Goal: Information Seeking & Learning: Find specific page/section

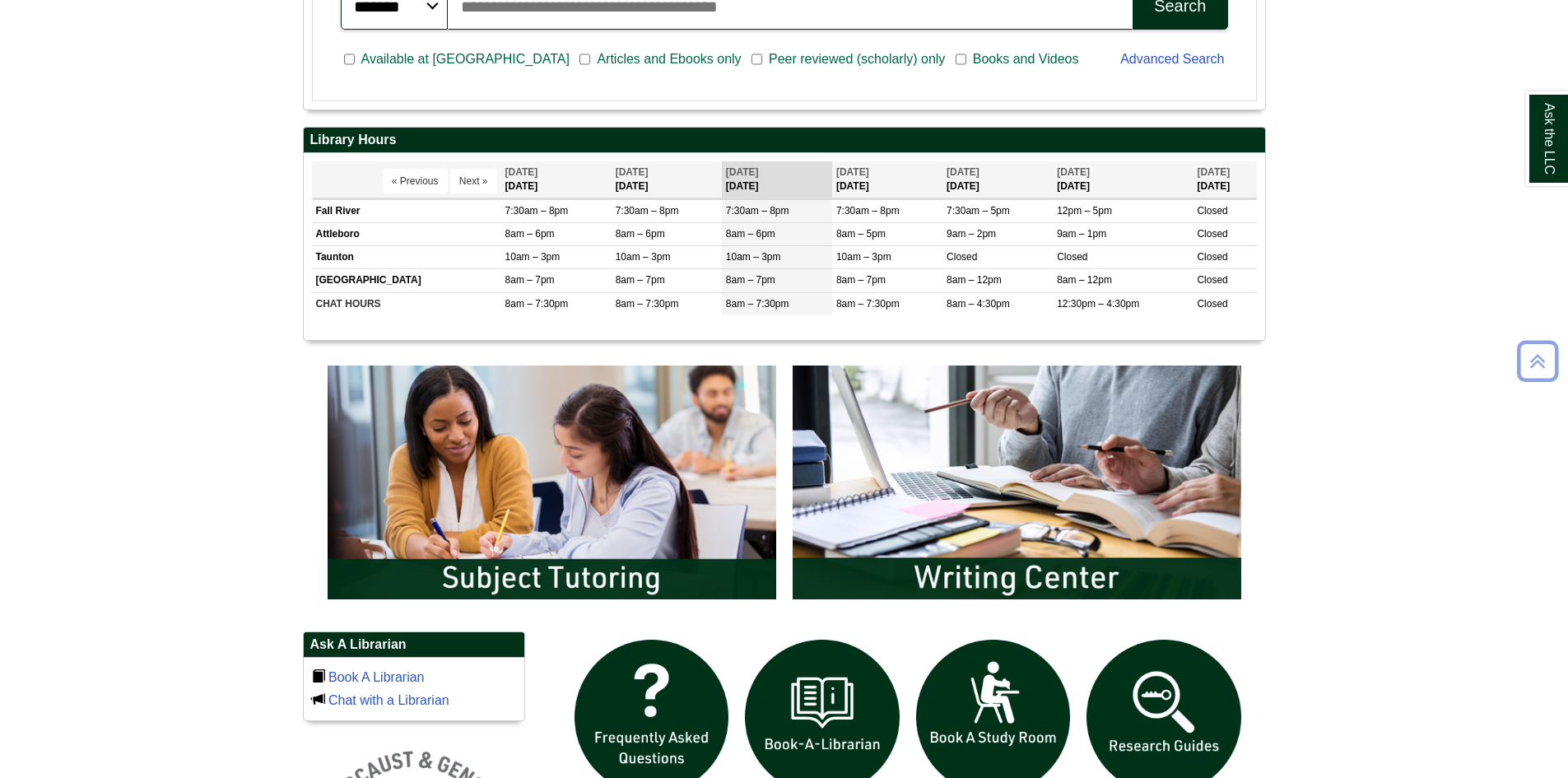
scroll to position [740, 0]
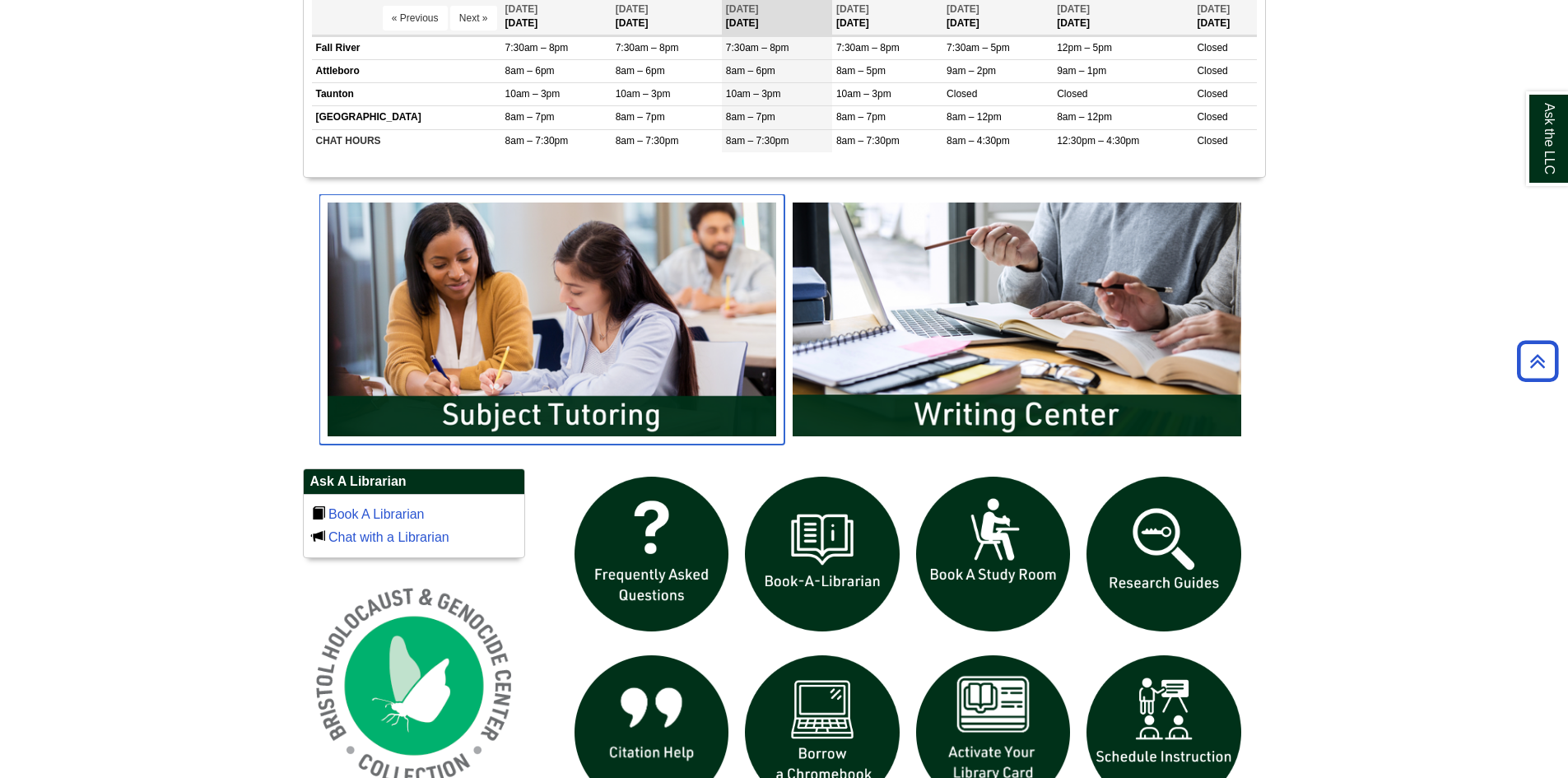
click at [561, 313] on img "slideshow" at bounding box center [552, 319] width 465 height 250
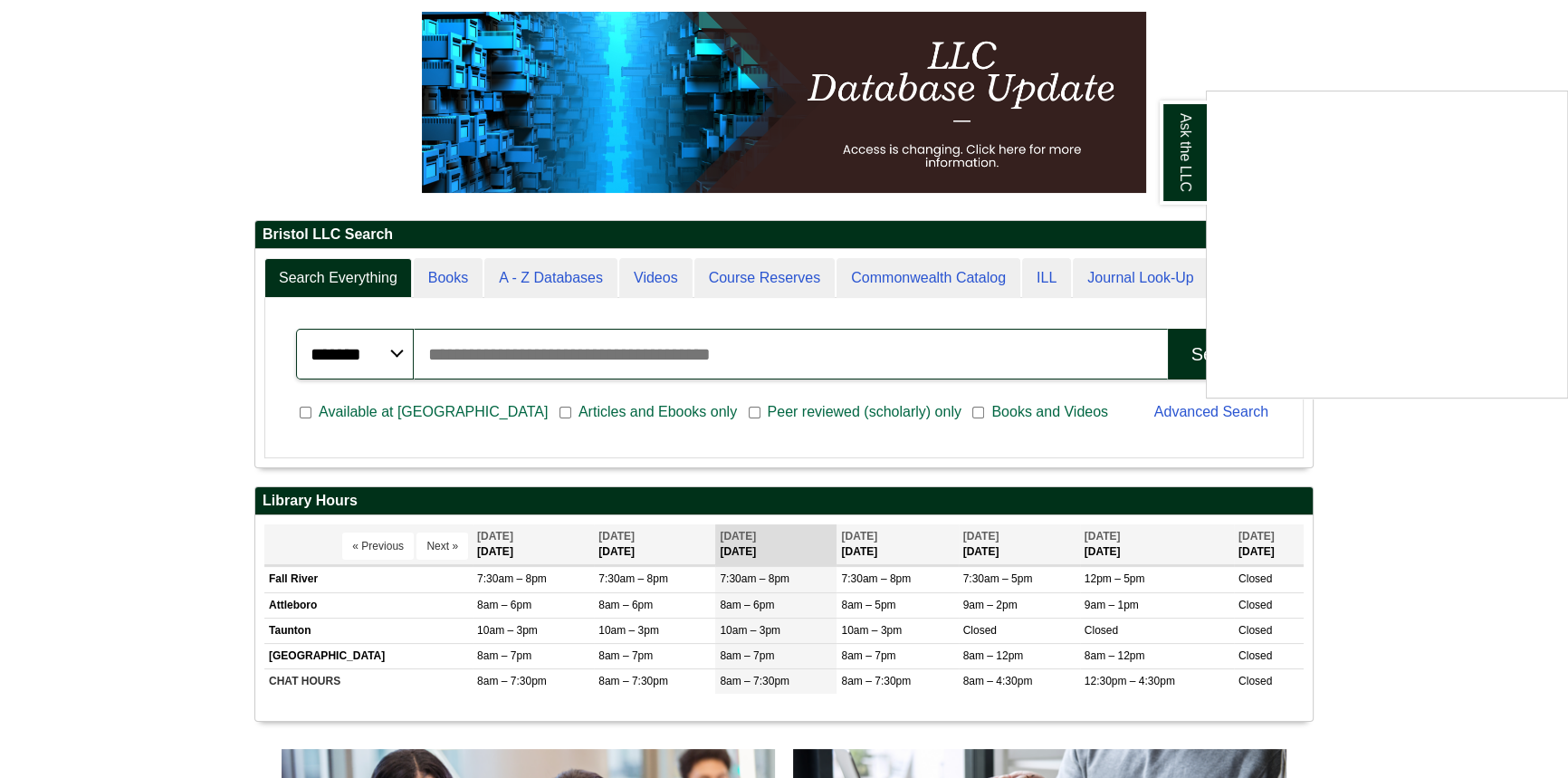
scroll to position [9, 9]
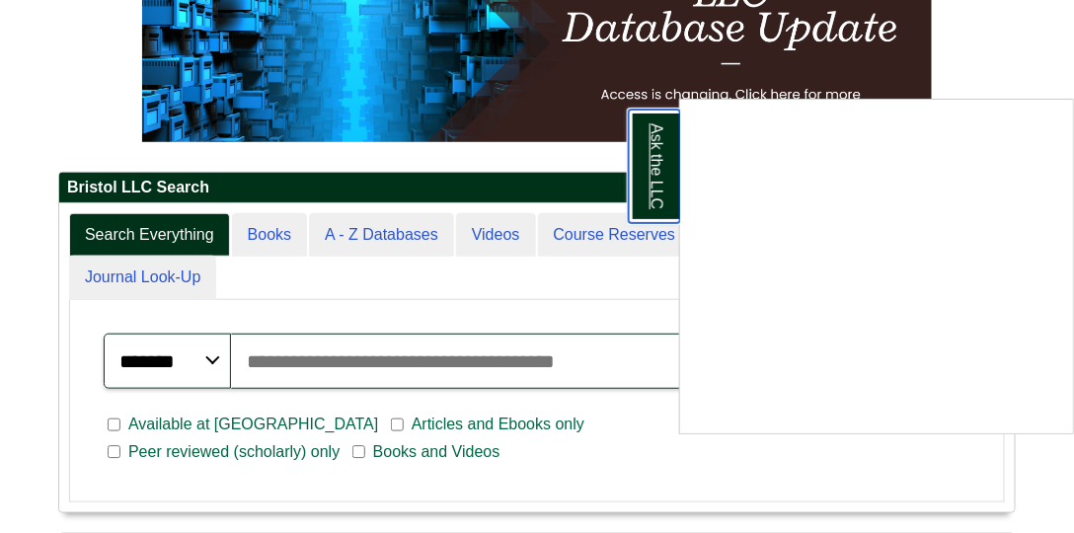
click at [635, 182] on link "Ask the LLC" at bounding box center [654, 166] width 51 height 113
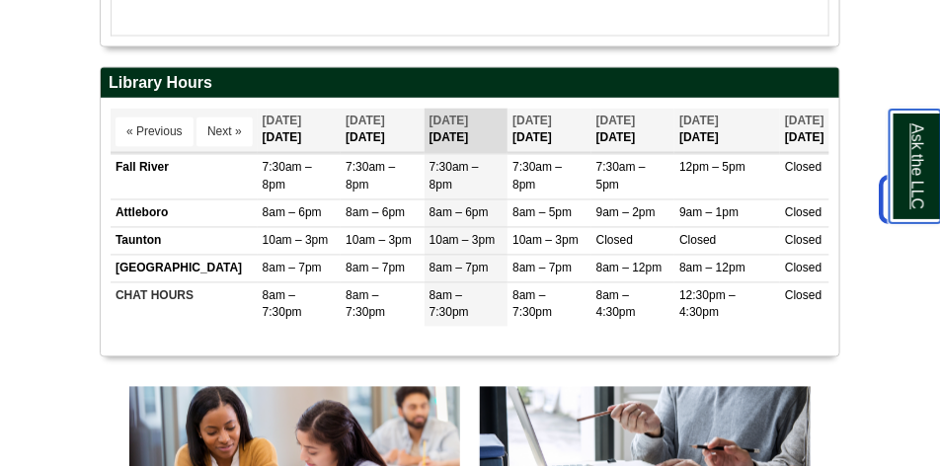
click at [895, 150] on link "Ask the LLC" at bounding box center [914, 166] width 51 height 113
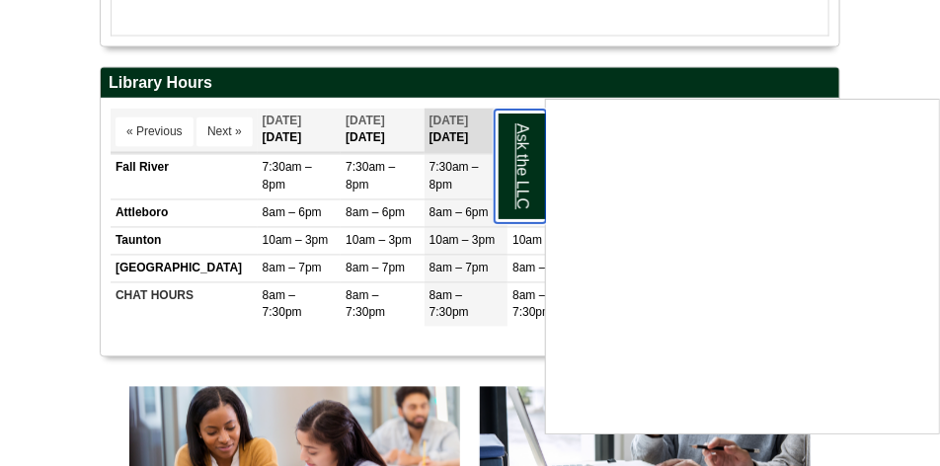
click at [509, 171] on link "Ask the LLC" at bounding box center [519, 166] width 51 height 113
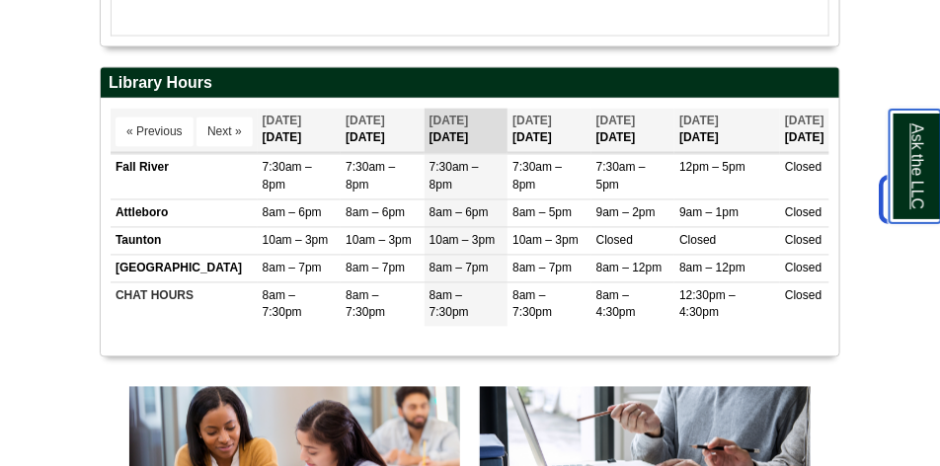
click at [919, 140] on link "Ask the LLC" at bounding box center [914, 166] width 51 height 113
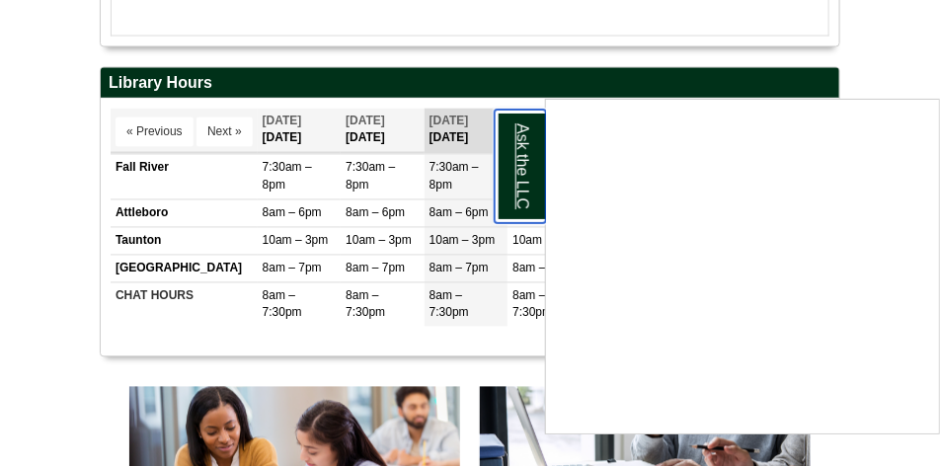
click at [506, 174] on link "Ask the LLC" at bounding box center [519, 166] width 51 height 113
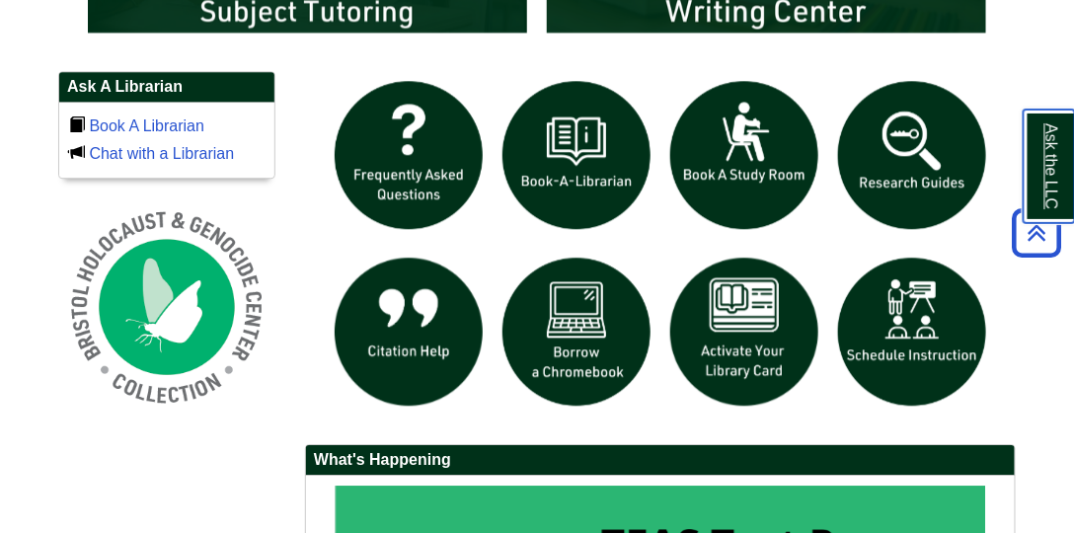
scroll to position [1297, 0]
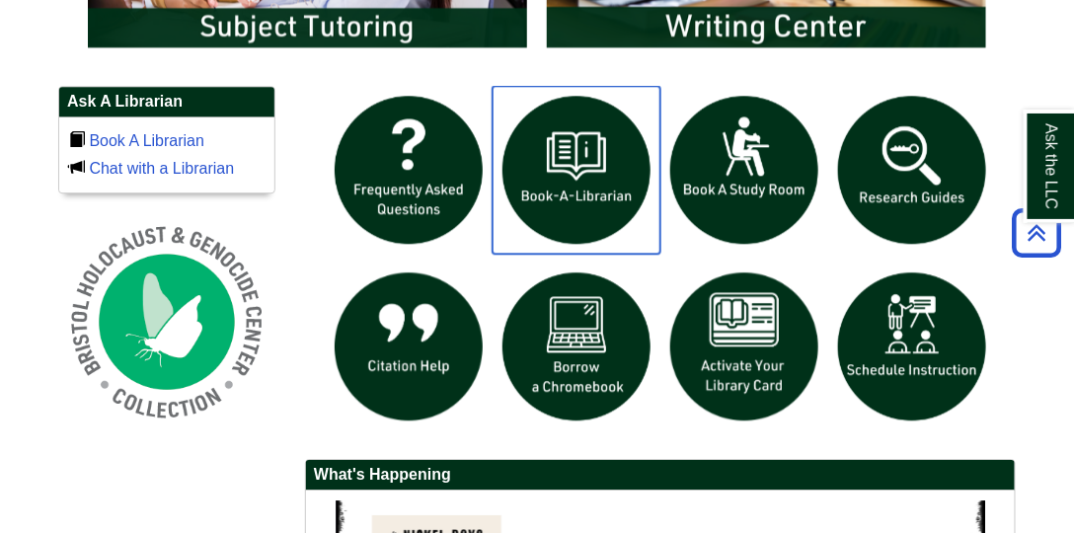
click at [565, 244] on img "slideshow" at bounding box center [576, 170] width 168 height 168
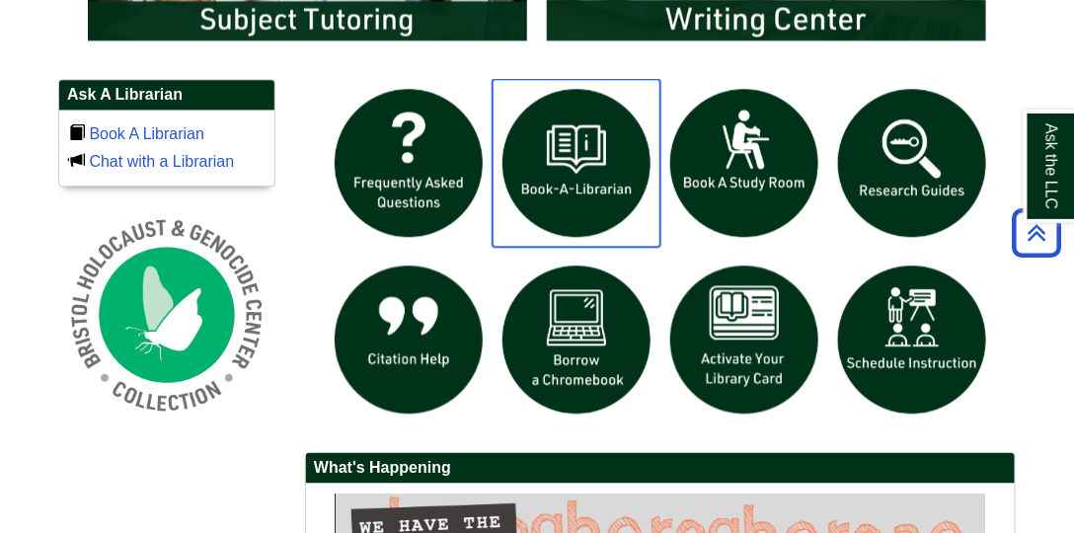
scroll to position [1353, 0]
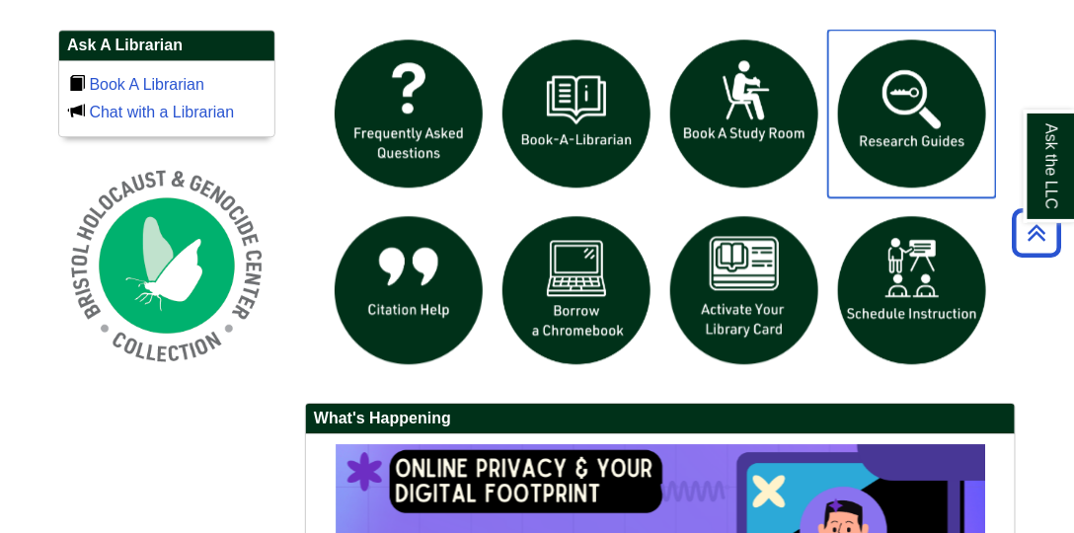
click at [860, 104] on img "slideshow" at bounding box center [912, 114] width 168 height 168
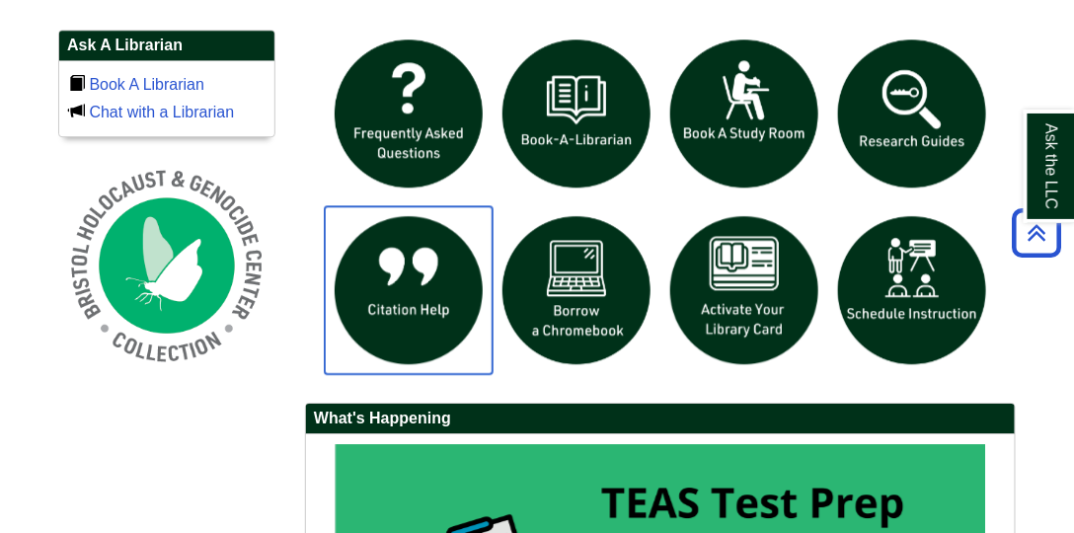
click at [423, 320] on img "slideshow" at bounding box center [409, 290] width 168 height 168
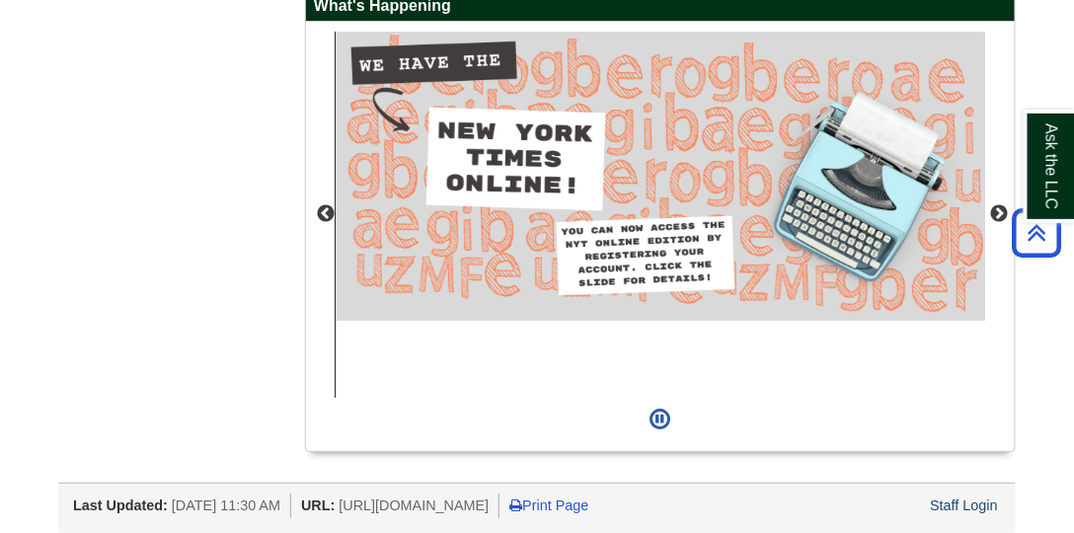
scroll to position [1634, 0]
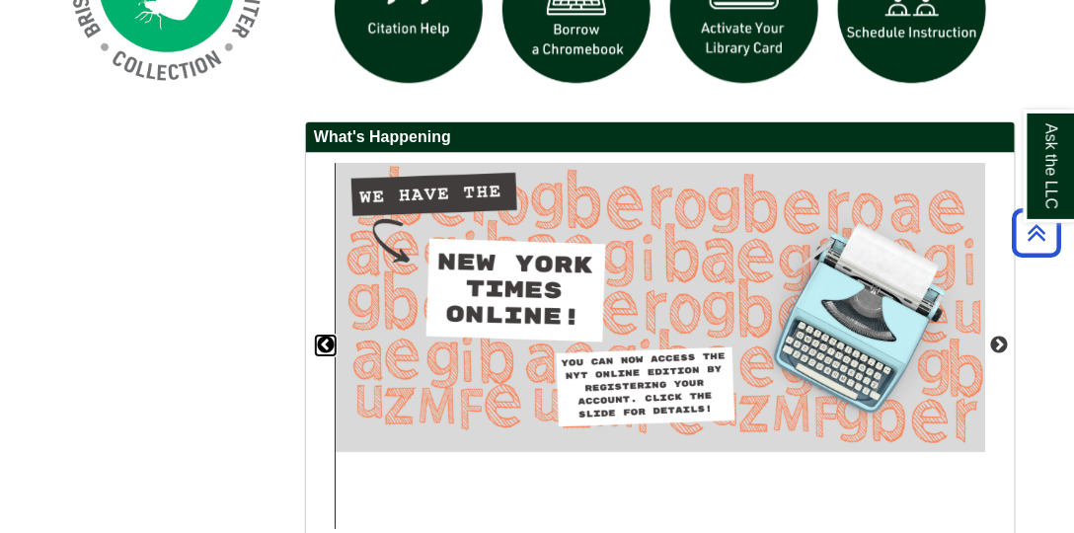
click at [324, 355] on button "Previous" at bounding box center [326, 346] width 20 height 20
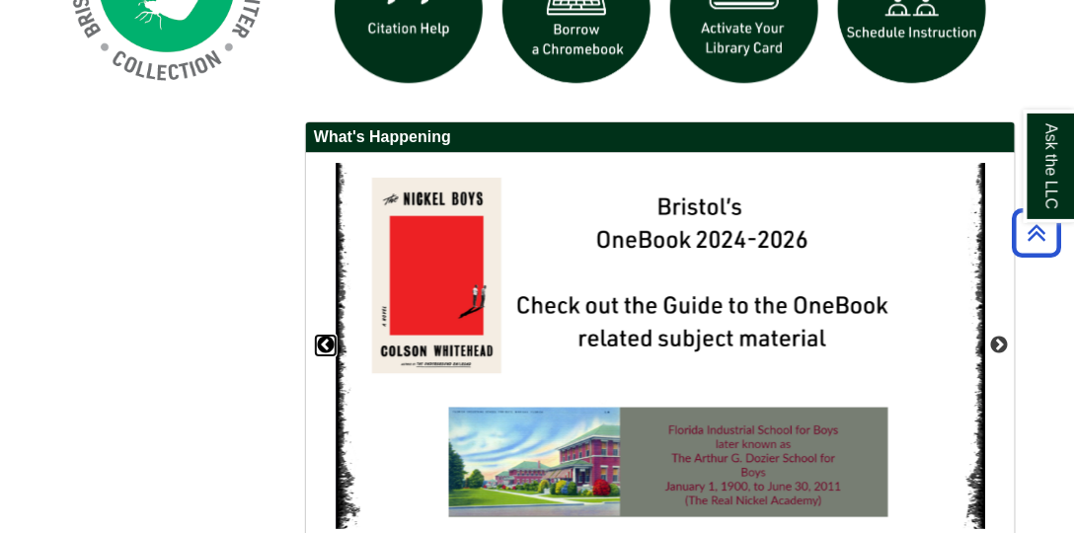
click at [324, 355] on button "Previous" at bounding box center [326, 346] width 20 height 20
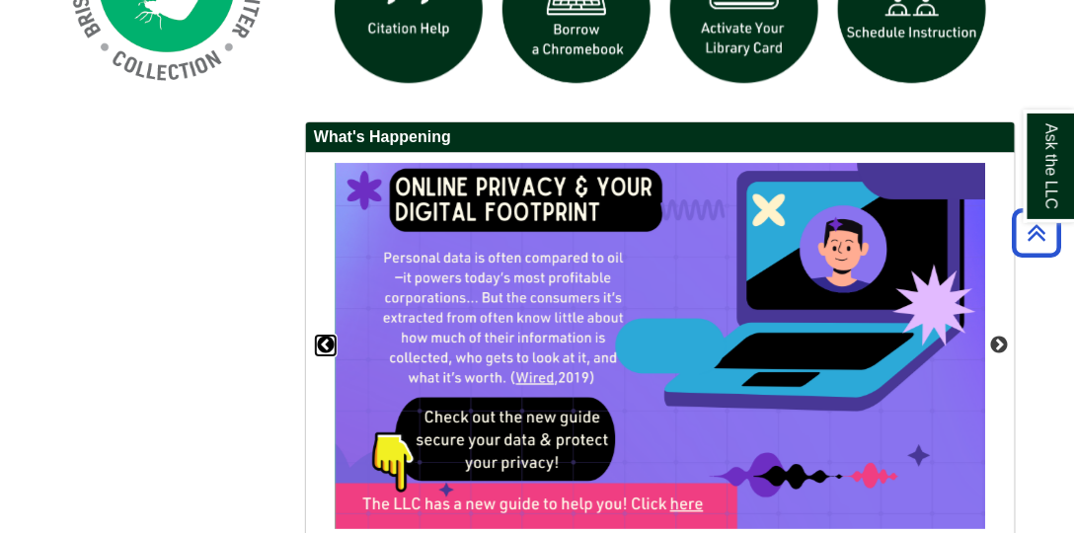
click at [324, 355] on button "Previous" at bounding box center [326, 346] width 20 height 20
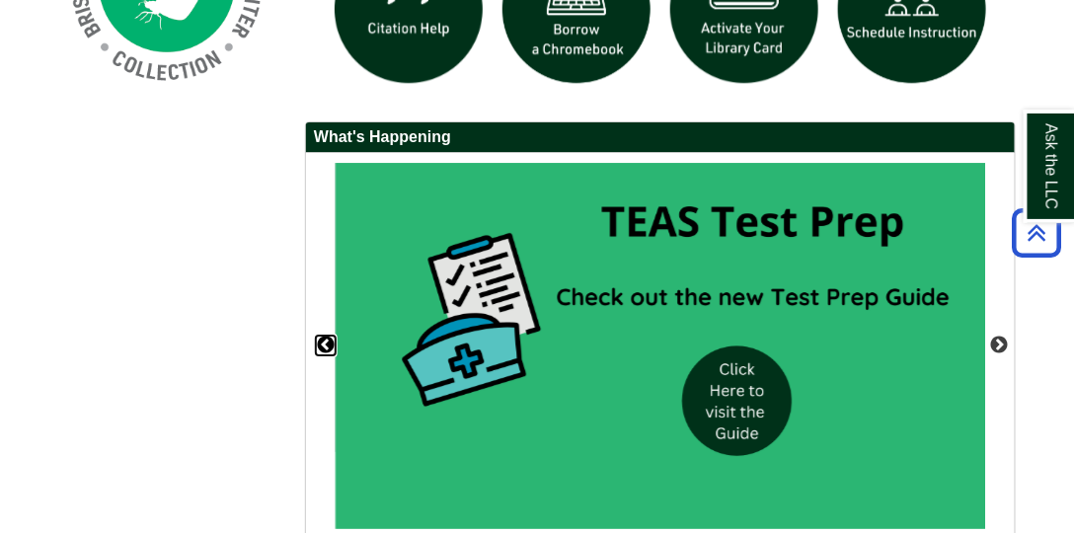
click at [322, 355] on button "Previous" at bounding box center [326, 346] width 20 height 20
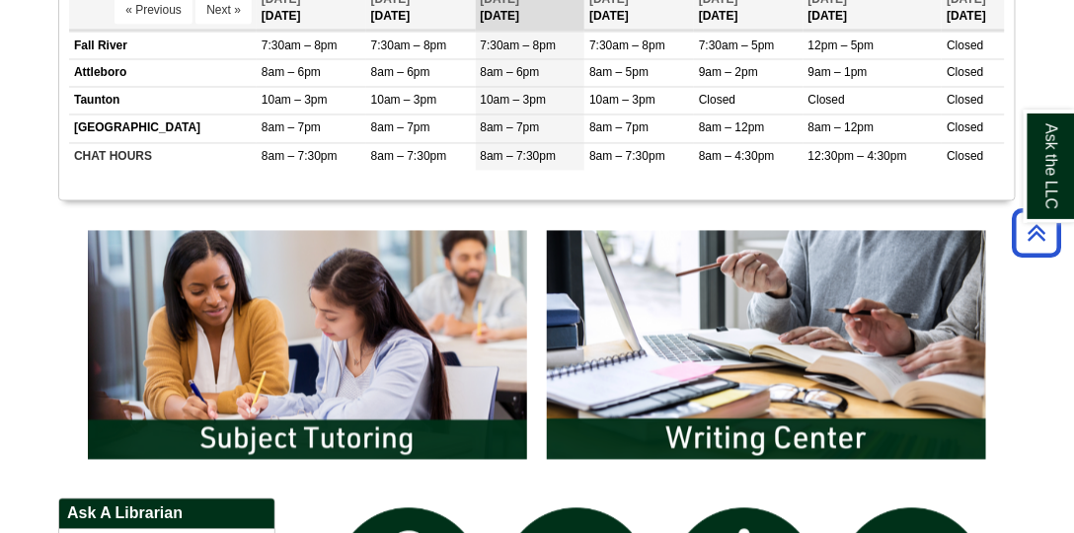
scroll to position [957, 0]
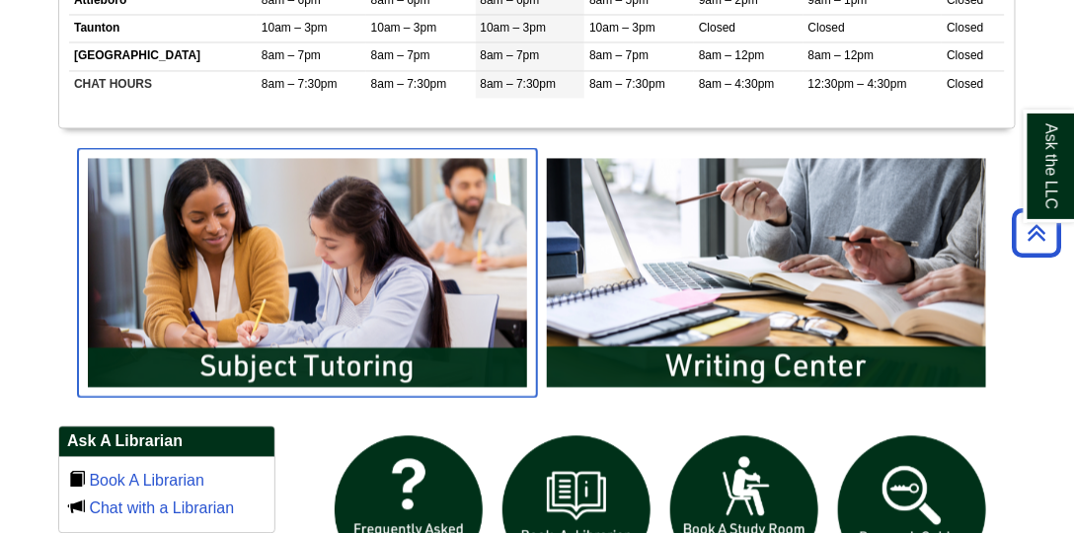
click at [208, 352] on img "slideshow" at bounding box center [307, 272] width 459 height 249
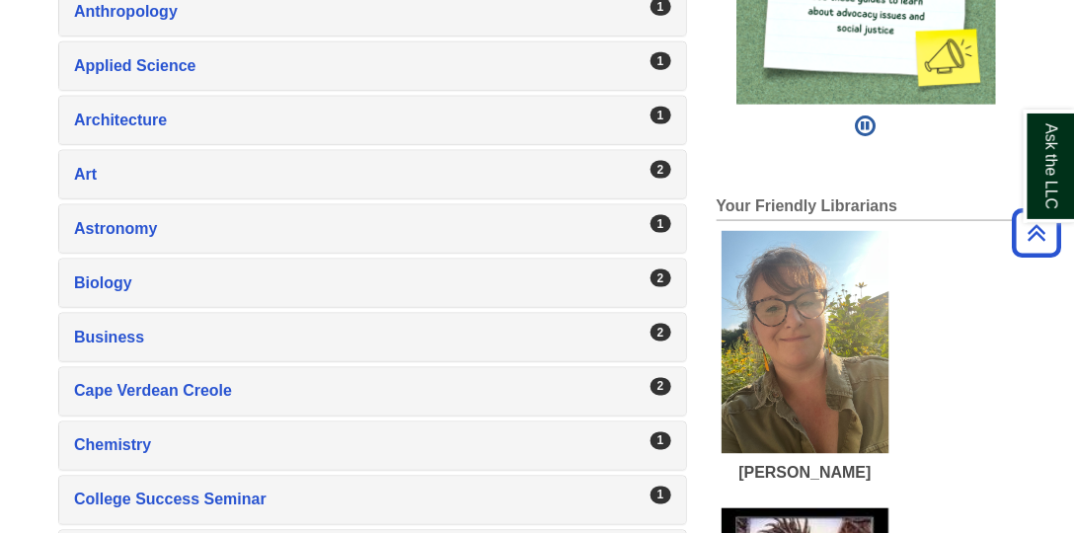
scroll to position [338, 0]
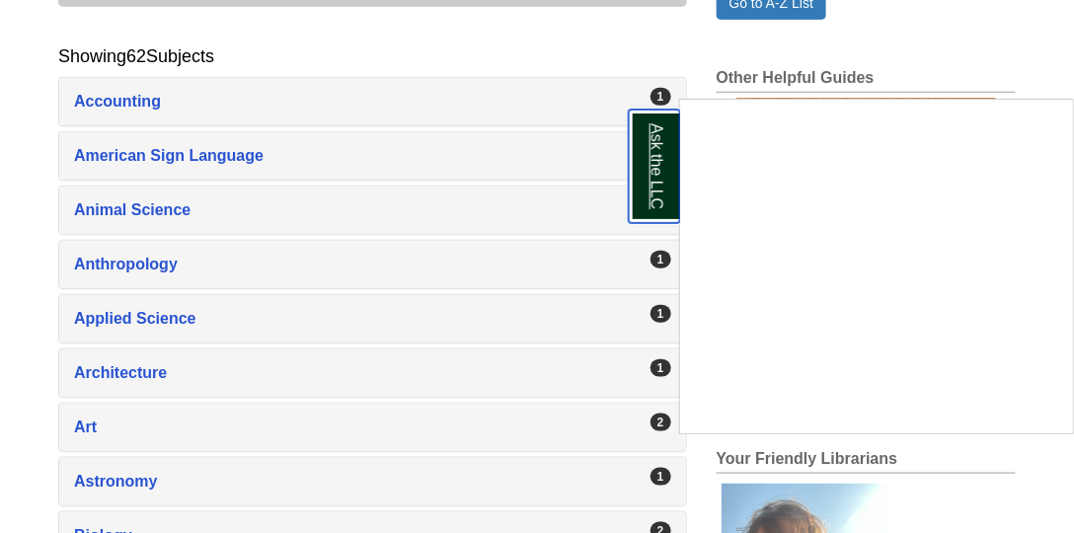
click at [653, 135] on link "Ask the LLC" at bounding box center [654, 166] width 51 height 113
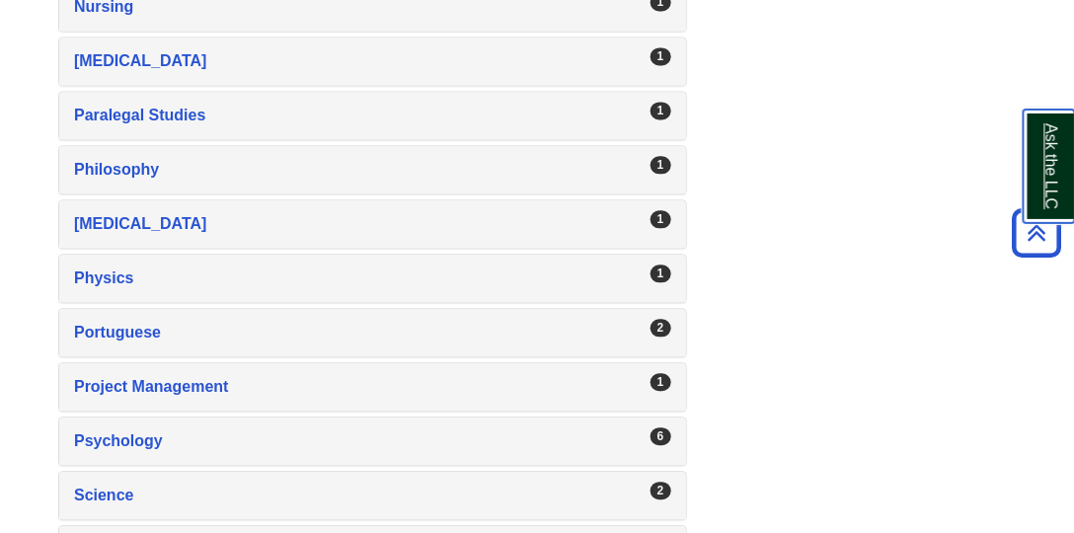
scroll to position [2988, 0]
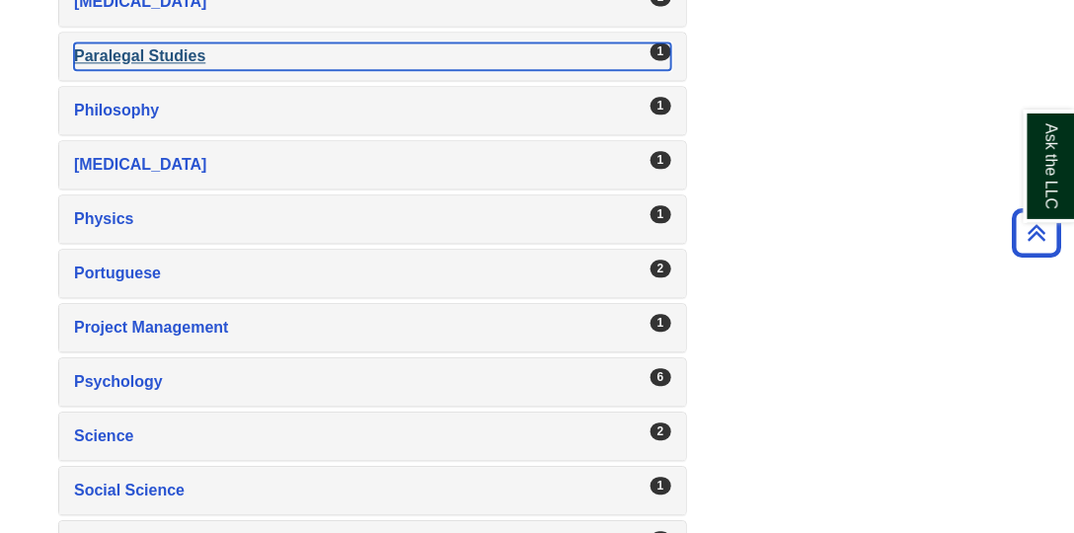
click at [209, 70] on div "Paralegal Studies , 1 guides" at bounding box center [372, 56] width 597 height 28
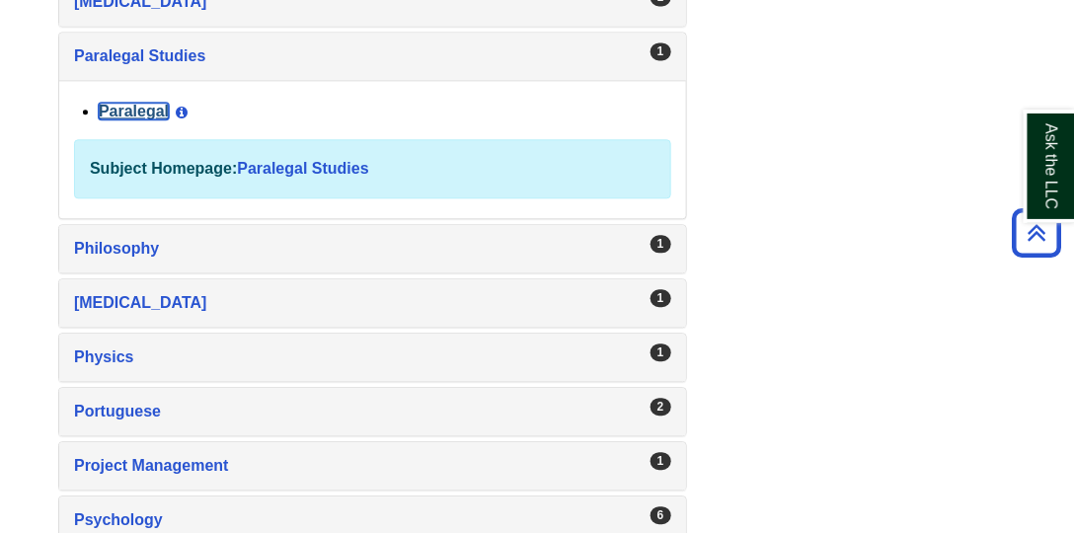
click at [142, 113] on link "Paralegal" at bounding box center [134, 111] width 70 height 17
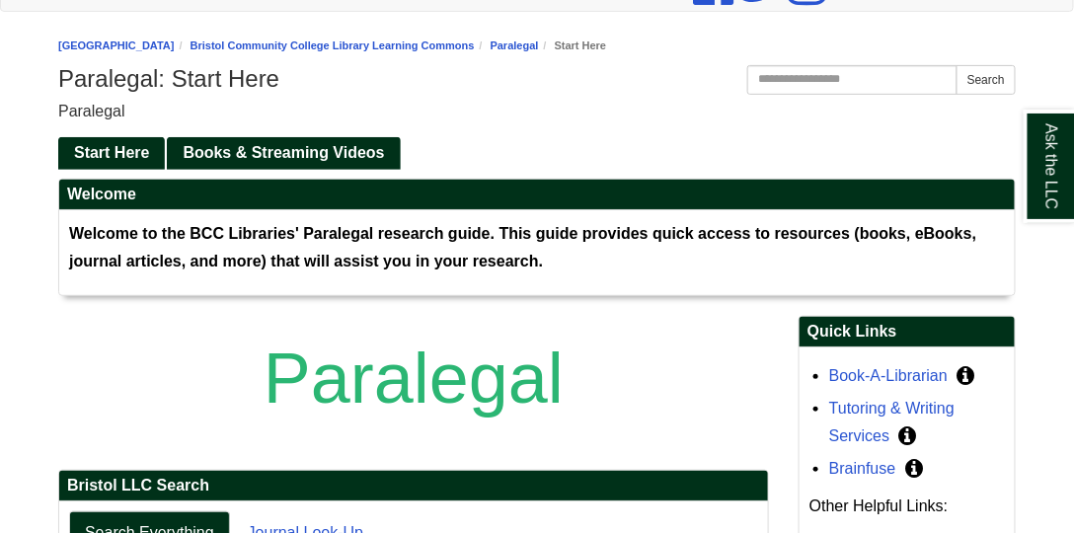
scroll to position [158, 0]
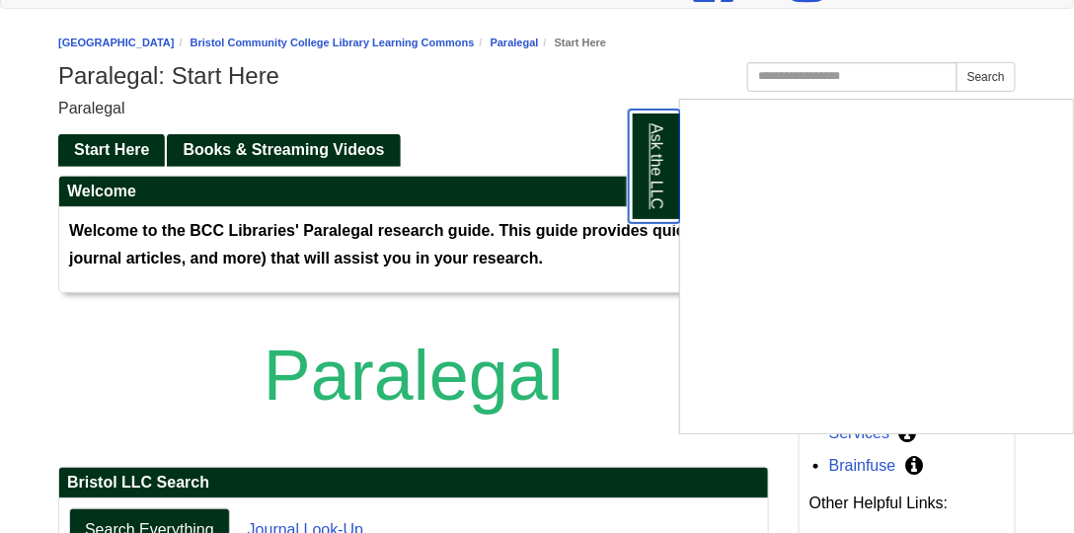
click at [664, 190] on link "Ask the LLC" at bounding box center [654, 166] width 51 height 113
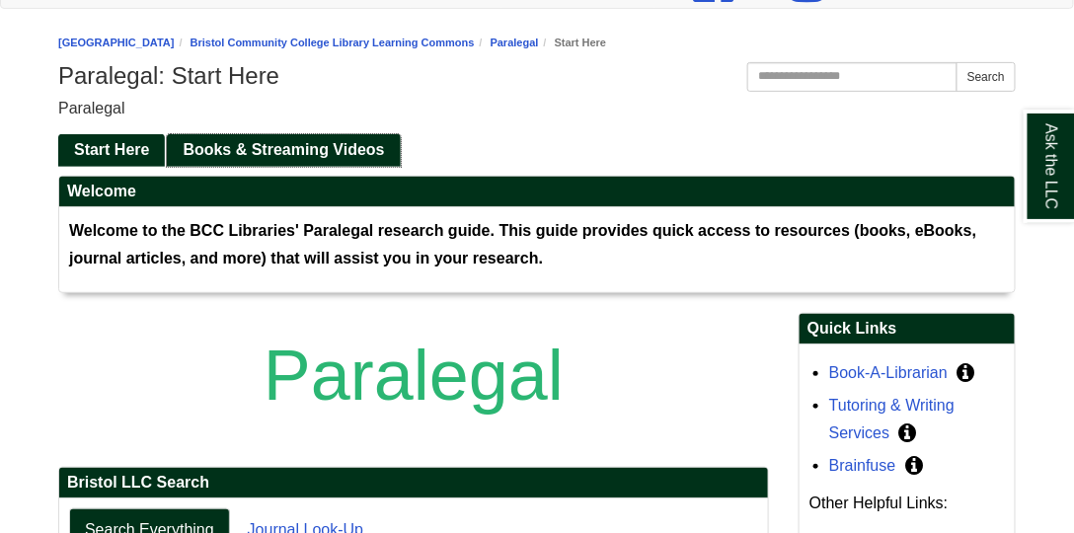
click at [258, 158] on span "Books & Streaming Videos" at bounding box center [283, 149] width 201 height 17
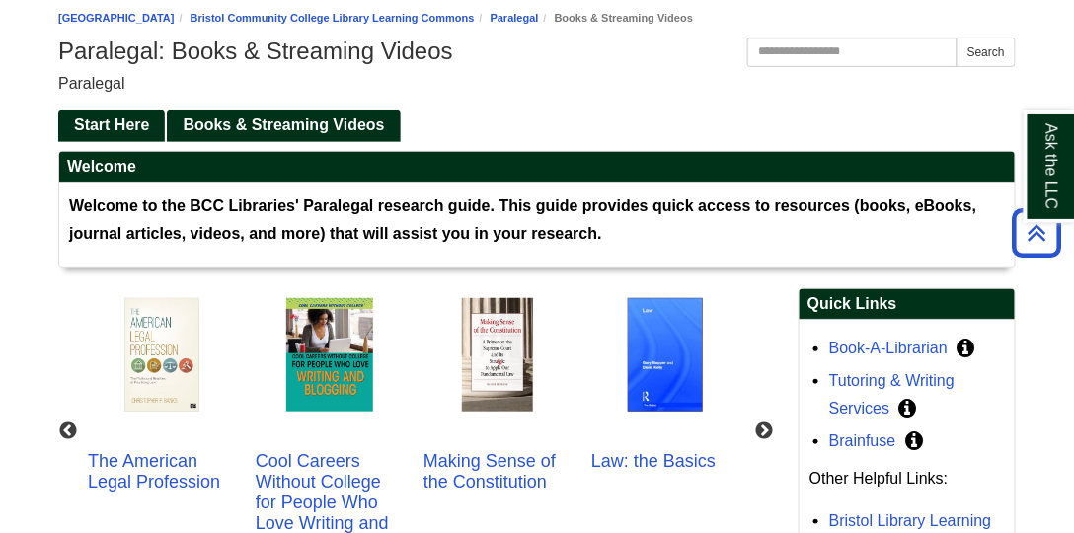
scroll to position [169, 0]
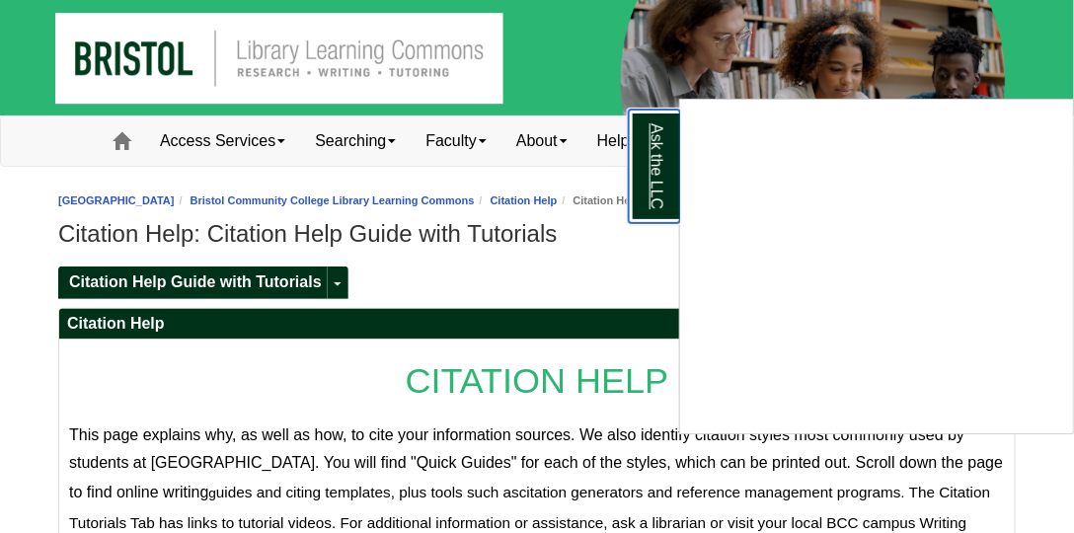
click at [644, 198] on link "Ask the LLC" at bounding box center [654, 166] width 51 height 113
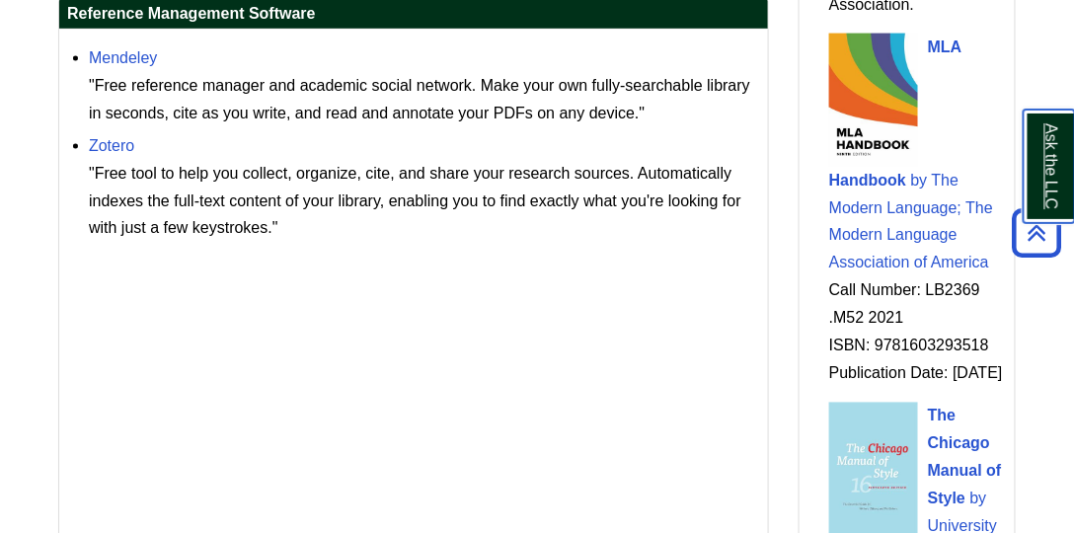
scroll to position [2537, 0]
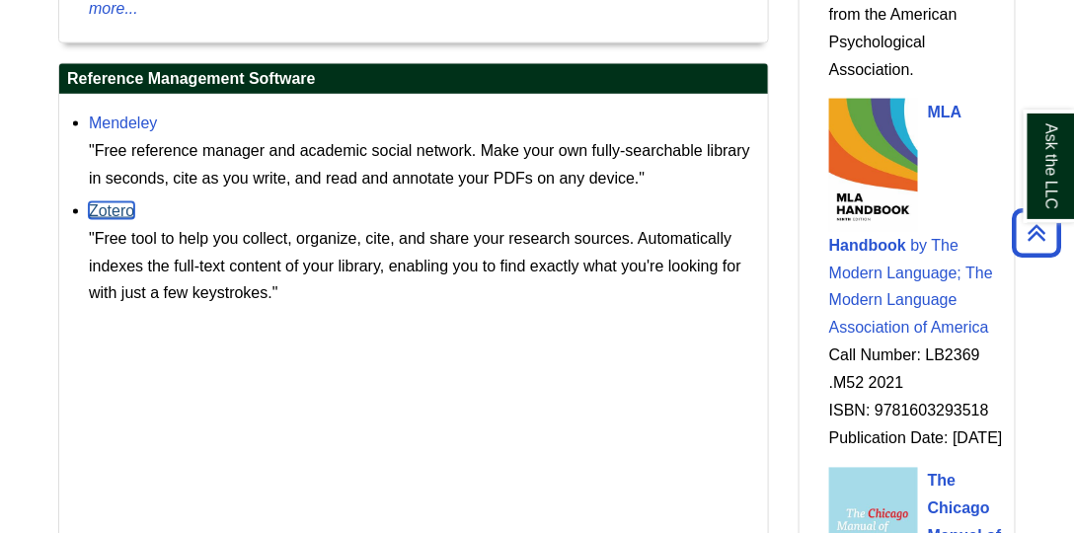
click at [97, 202] on link "Zotero" at bounding box center [111, 210] width 45 height 17
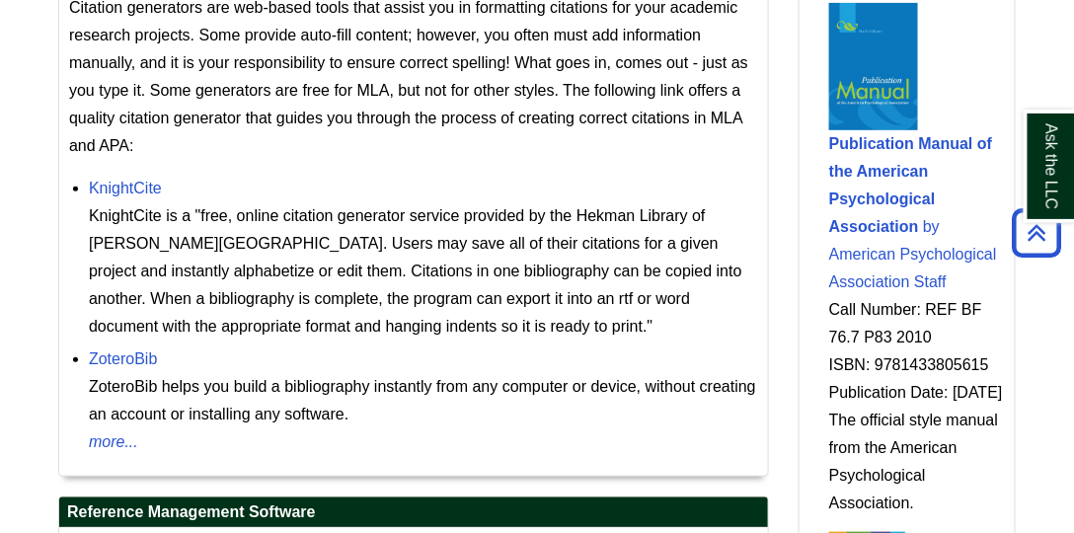
scroll to position [2030, 0]
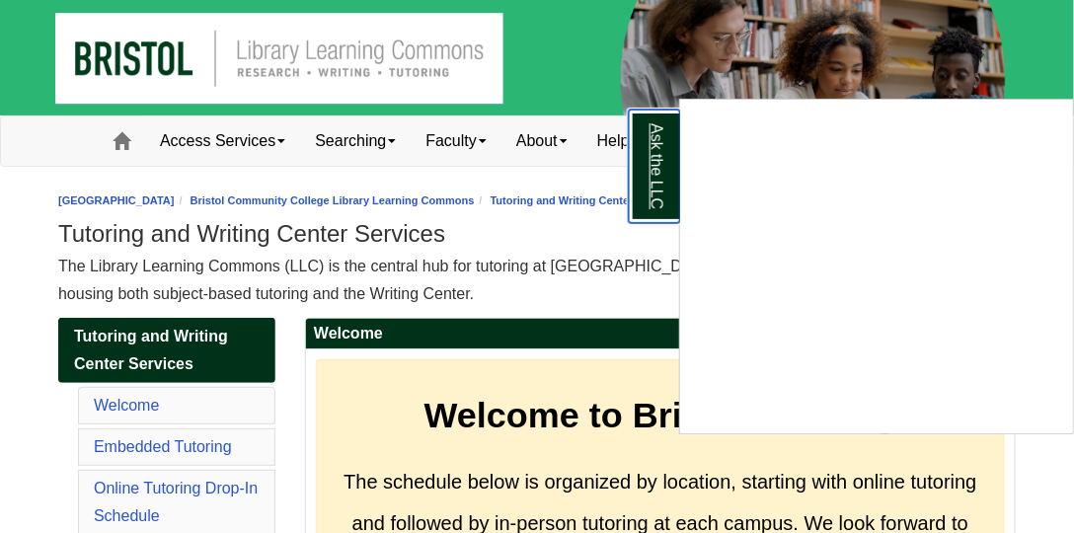
click at [661, 146] on link "Ask the LLC" at bounding box center [654, 166] width 51 height 113
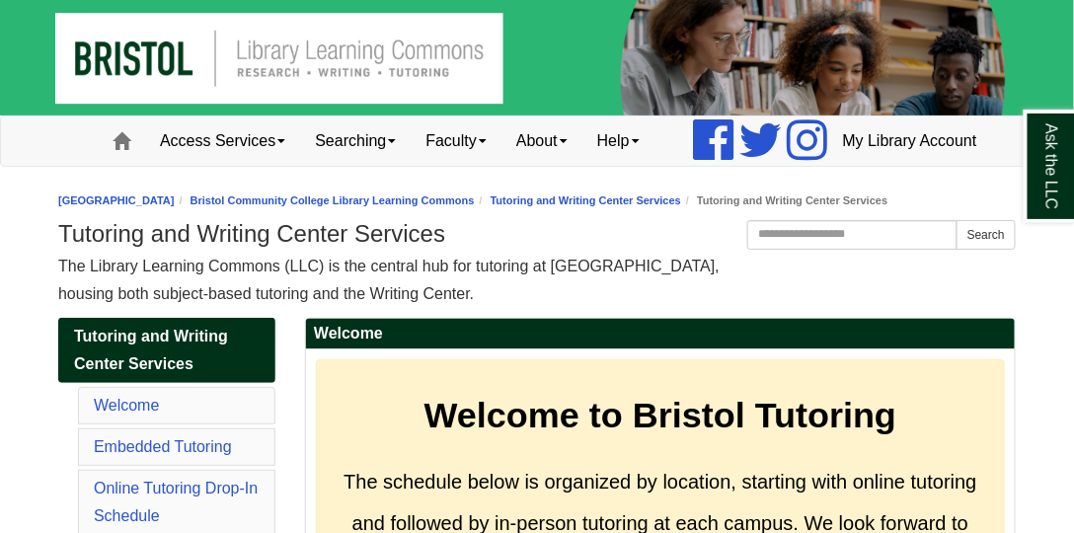
click at [617, 144] on div "Access Services Access Services Policies Chromebooks Specialty Database Instruc…" at bounding box center [537, 140] width 928 height 49
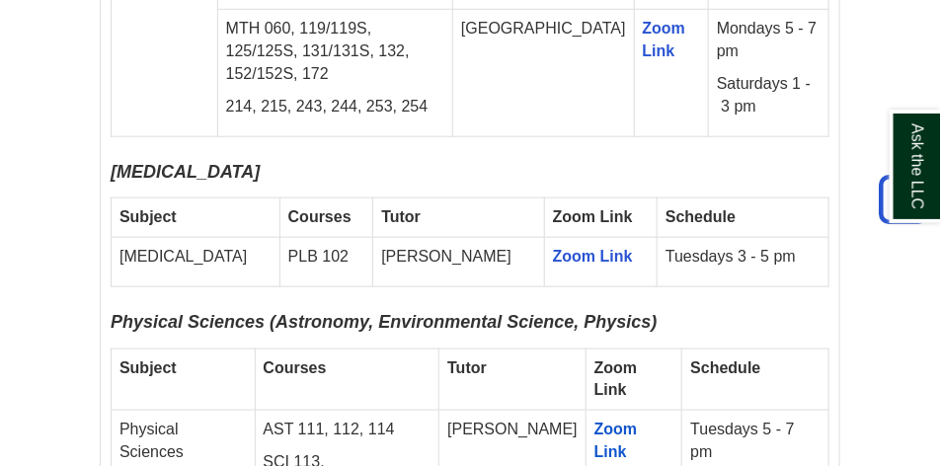
scroll to position [4096, 0]
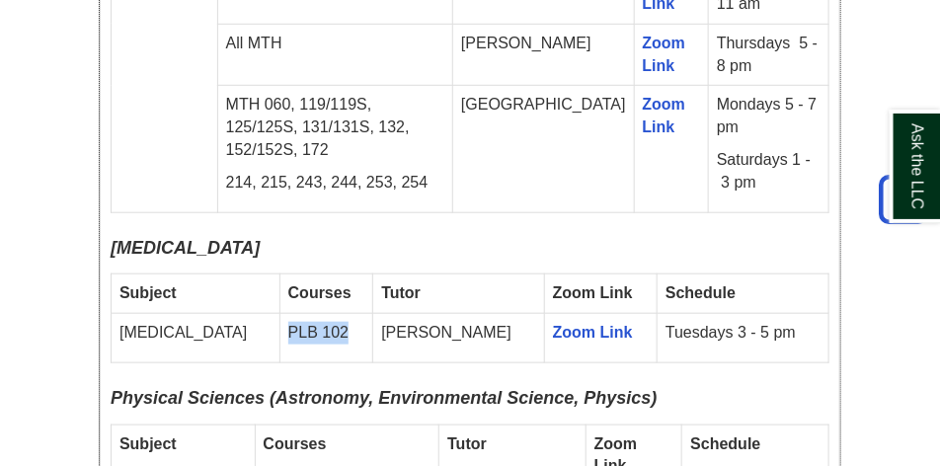
drag, startPoint x: 343, startPoint y: 236, endPoint x: 268, endPoint y: 245, distance: 75.5
click at [288, 322] on p "PLB 102" at bounding box center [326, 333] width 77 height 23
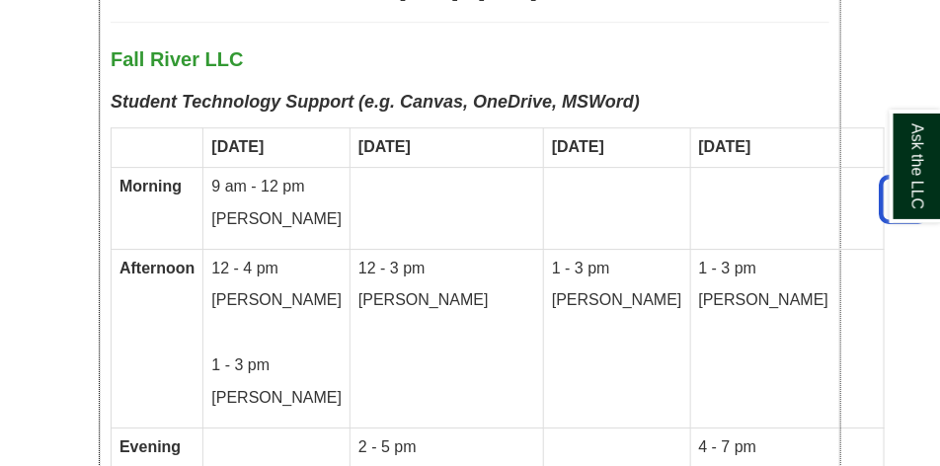
scroll to position [5231, 0]
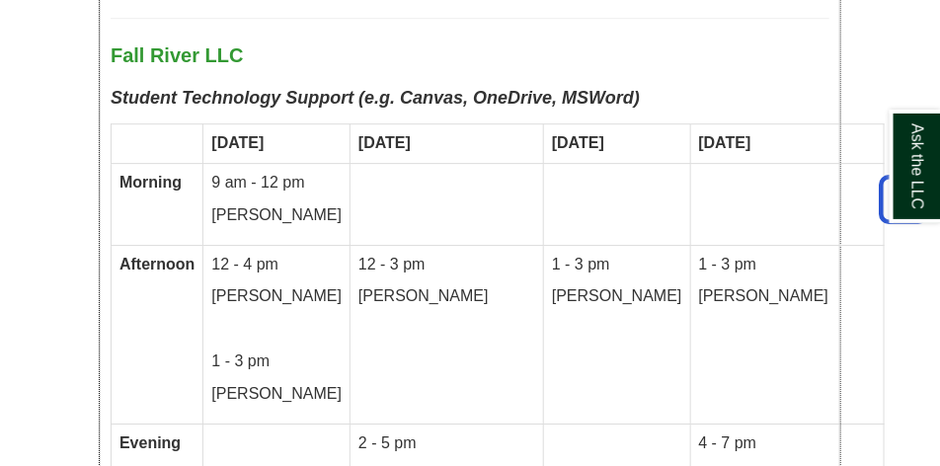
click at [562, 285] on p "[PERSON_NAME]" at bounding box center [617, 296] width 130 height 23
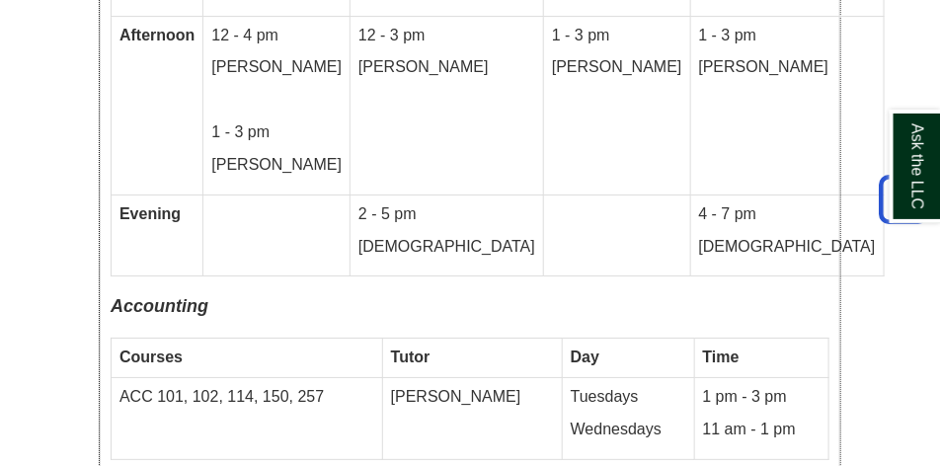
scroll to position [5477, 0]
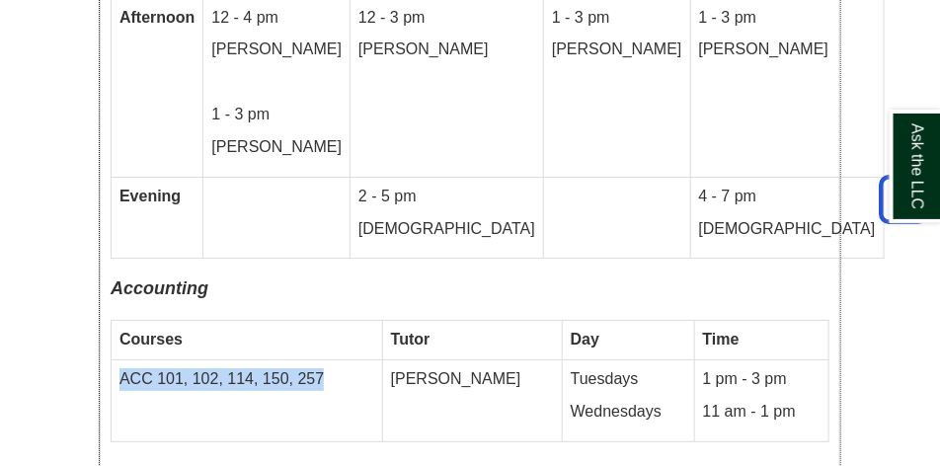
drag, startPoint x: 337, startPoint y: 188, endPoint x: 113, endPoint y: 195, distance: 223.2
click at [113, 359] on td "ACC 101, 102, 114, 150, 257" at bounding box center [247, 400] width 271 height 82
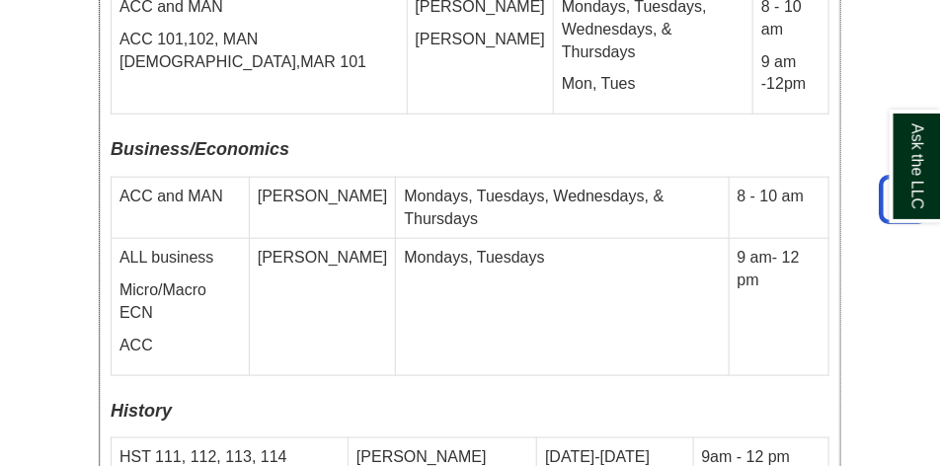
scroll to position [7895, 0]
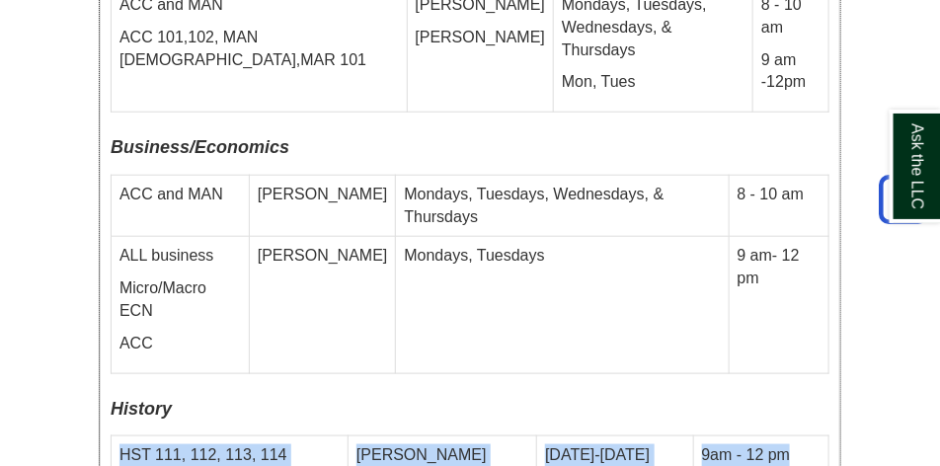
drag, startPoint x: 119, startPoint y: 177, endPoint x: 763, endPoint y: 169, distance: 643.5
click at [763, 436] on tr "HST 111, 112, 113, 114 [PERSON_NAME] [DATE]-[DATE] 9am - 12 pm" at bounding box center [470, 460] width 717 height 49
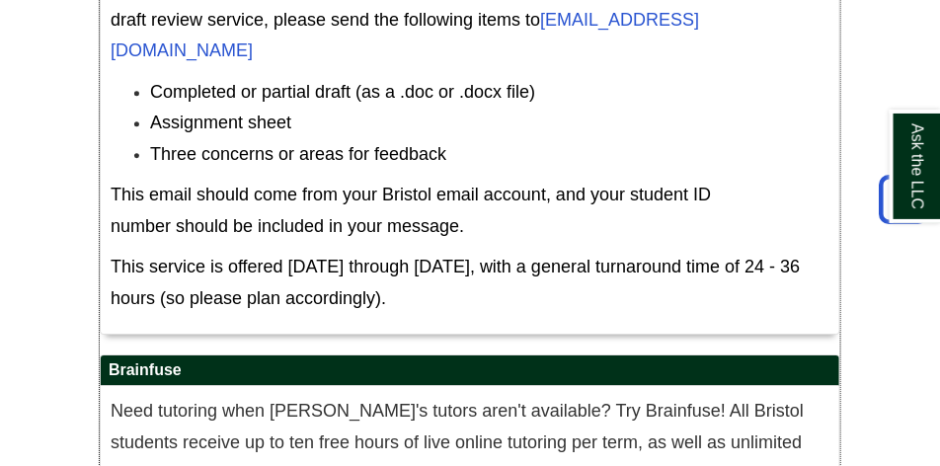
scroll to position [12632, 0]
